Goal: Task Accomplishment & Management: Use online tool/utility

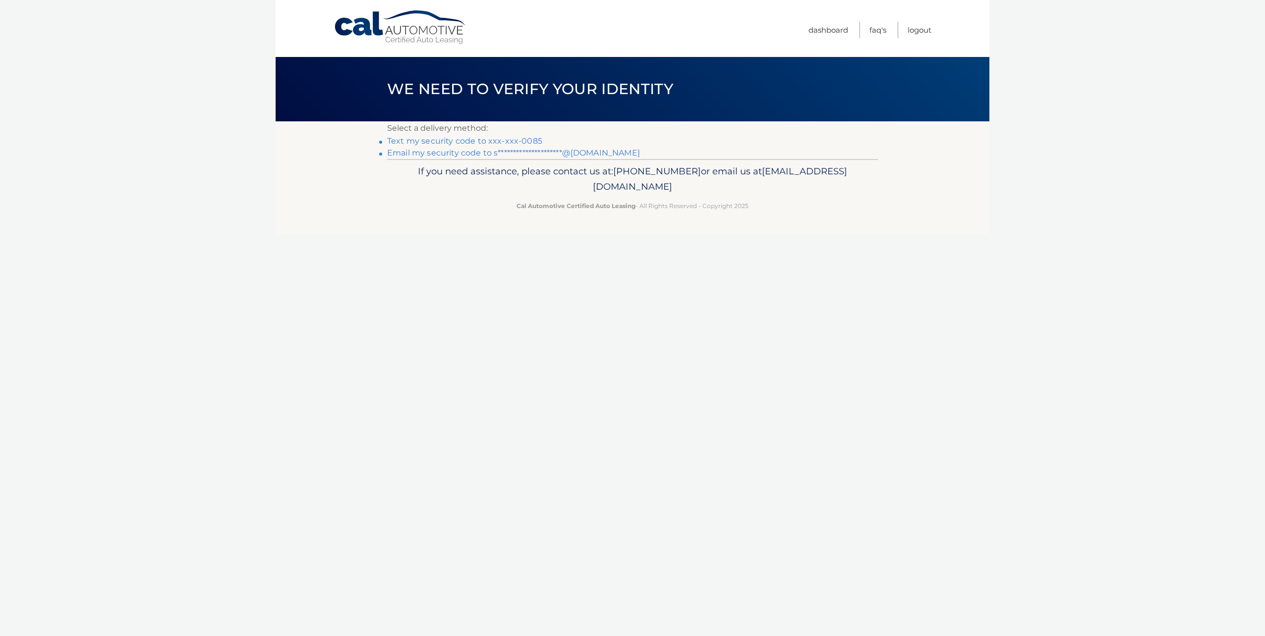
click at [519, 143] on link "Text my security code to xxx-xxx-0085" at bounding box center [464, 140] width 155 height 9
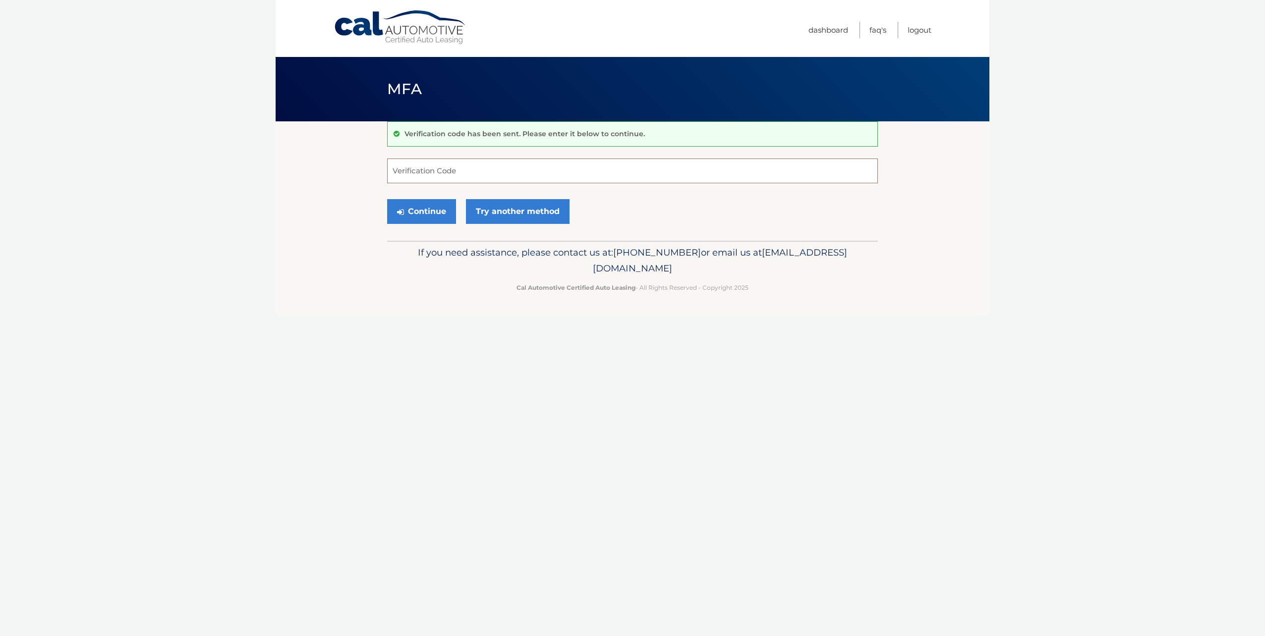
click at [466, 178] on input "Verification Code" at bounding box center [632, 171] width 491 height 25
type input "077459"
click at [387, 199] on button "Continue" at bounding box center [421, 211] width 69 height 25
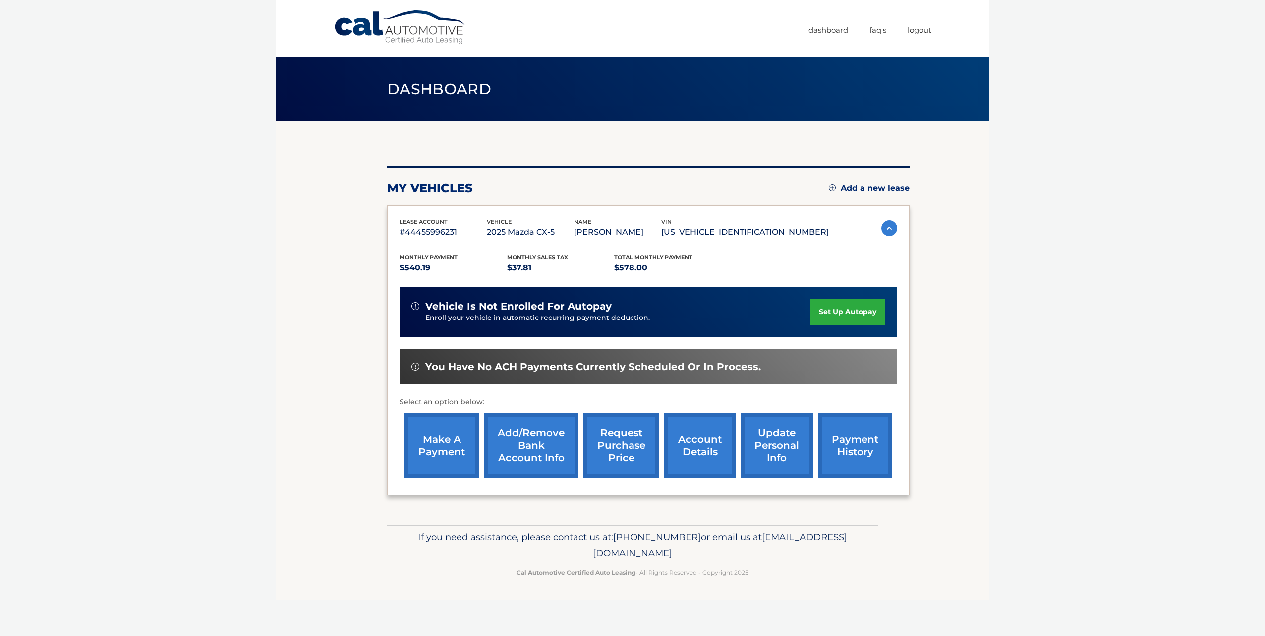
click at [421, 461] on link "make a payment" at bounding box center [441, 445] width 74 height 65
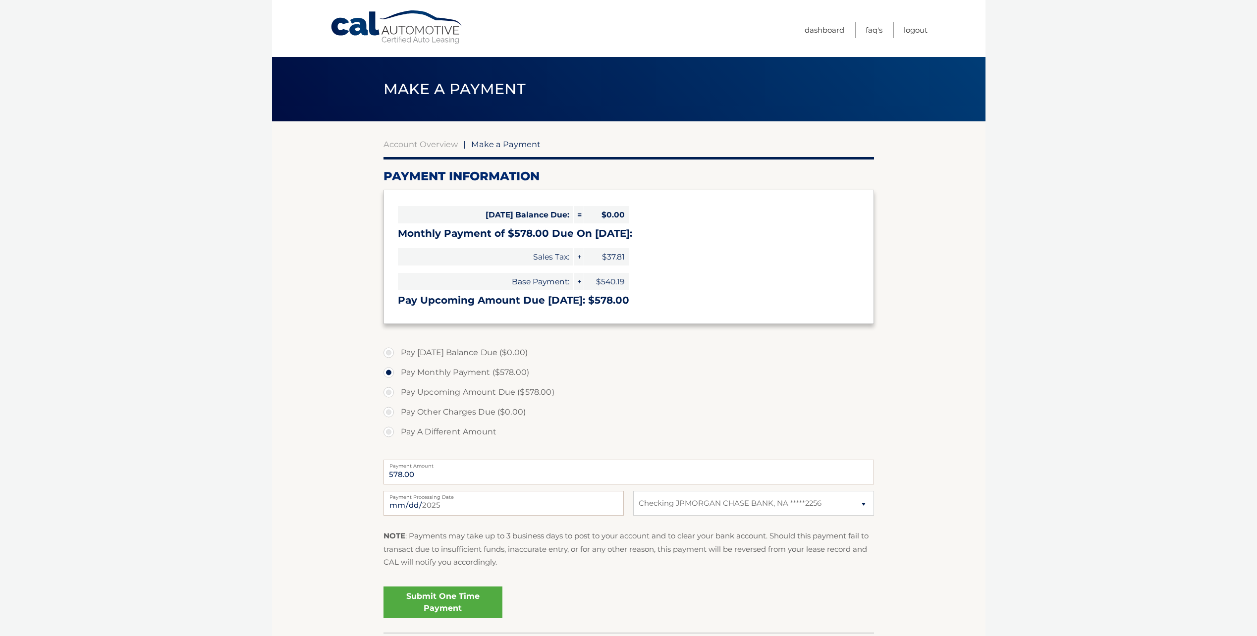
select select "Zjk3YzQyYTItNDgzZi00ZGRmLTk2MTQtNWNmNjkyODhiYzEy"
